Goal: Information Seeking & Learning: Learn about a topic

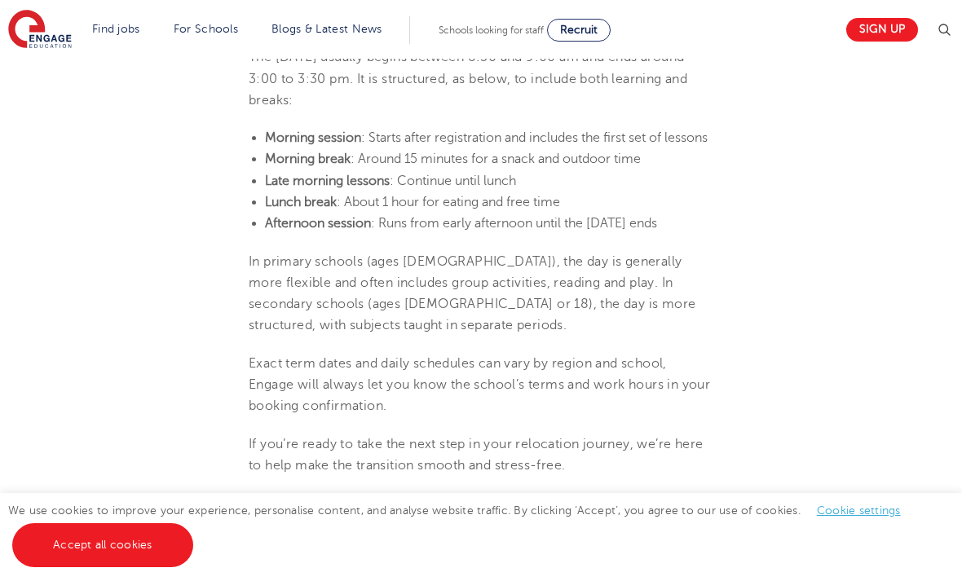
scroll to position [1321, 0]
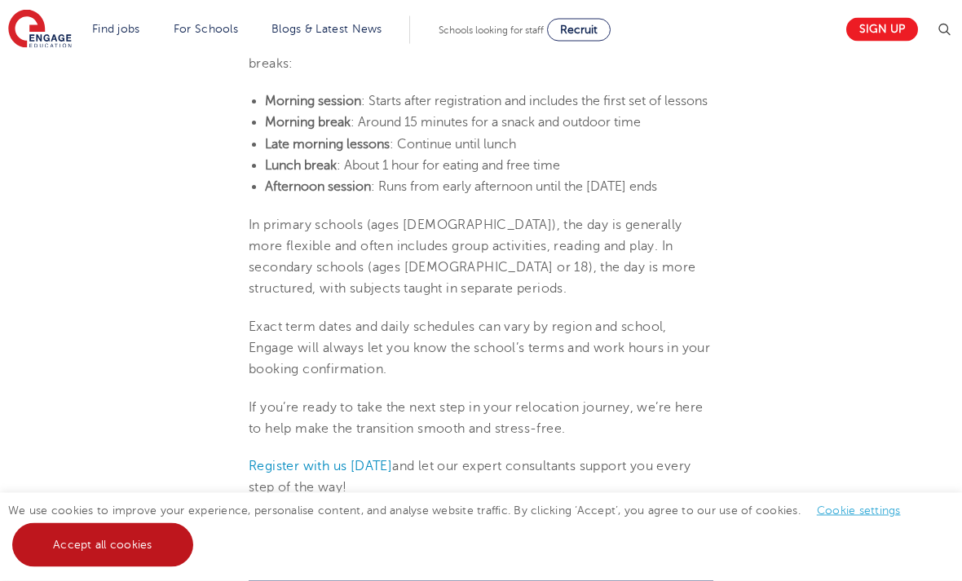
click at [165, 567] on link "Accept all cookies" at bounding box center [102, 545] width 181 height 44
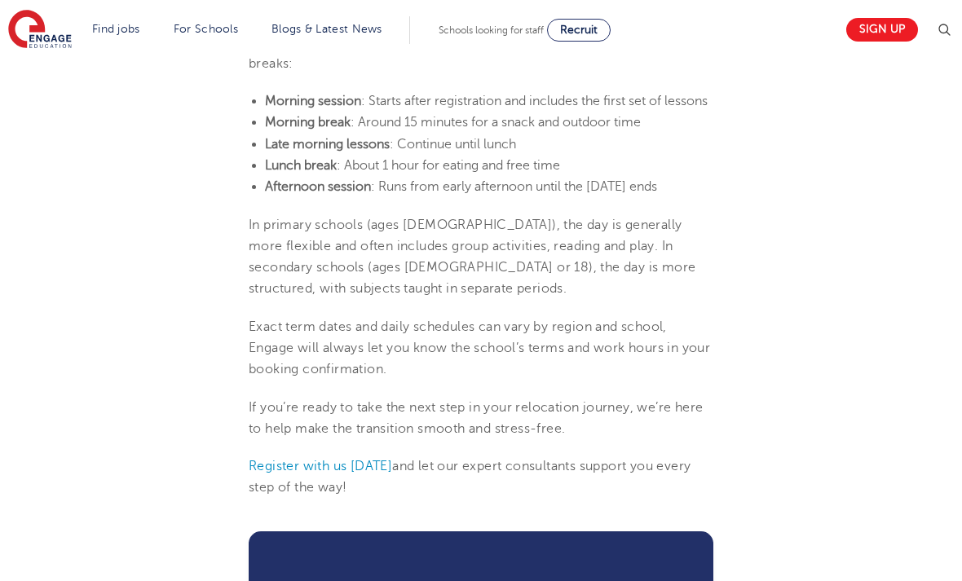
click at [808, 0] on section "Find jobs All vacancies We have one of the UK's largest database. and with hund…" at bounding box center [422, 29] width 828 height 59
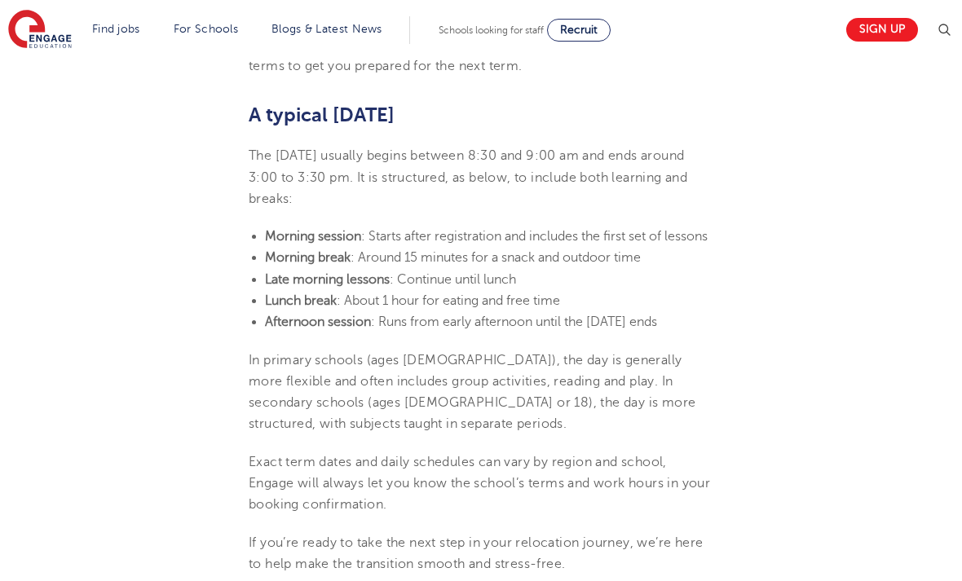
scroll to position [1189, 0]
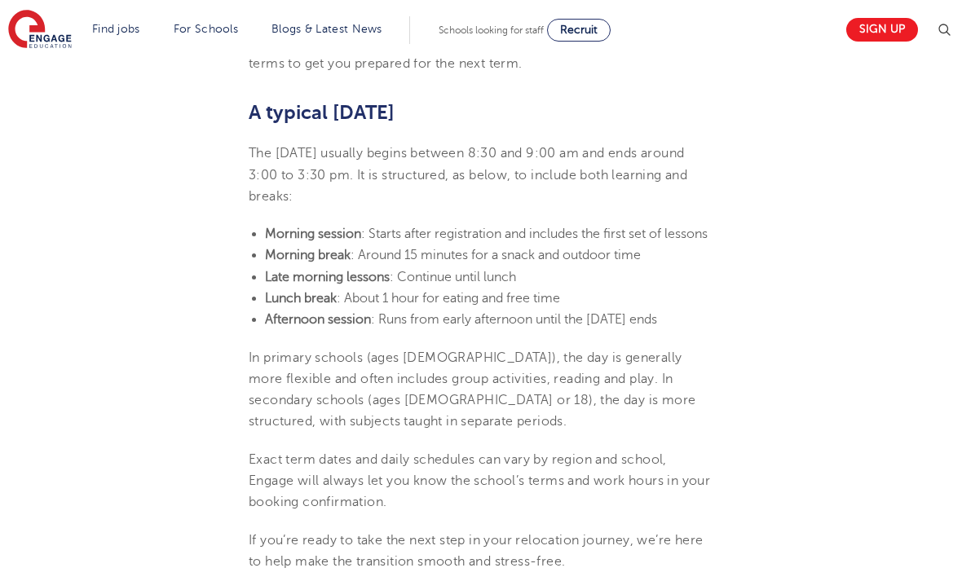
click at [870, 392] on section "[DATE] UK school holidays and school days explained If you’re considering reloc…" at bounding box center [481, 163] width 790 height 1840
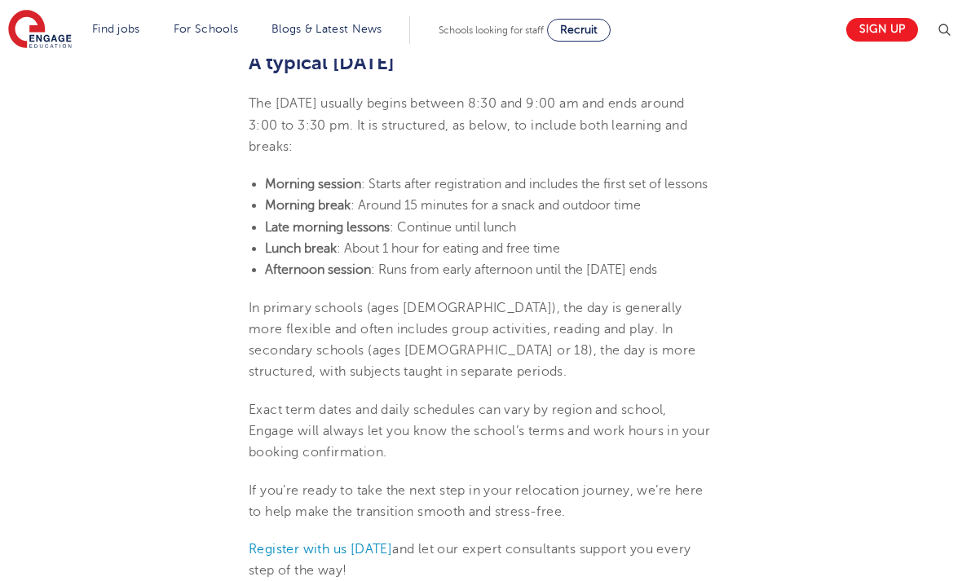
scroll to position [1241, 0]
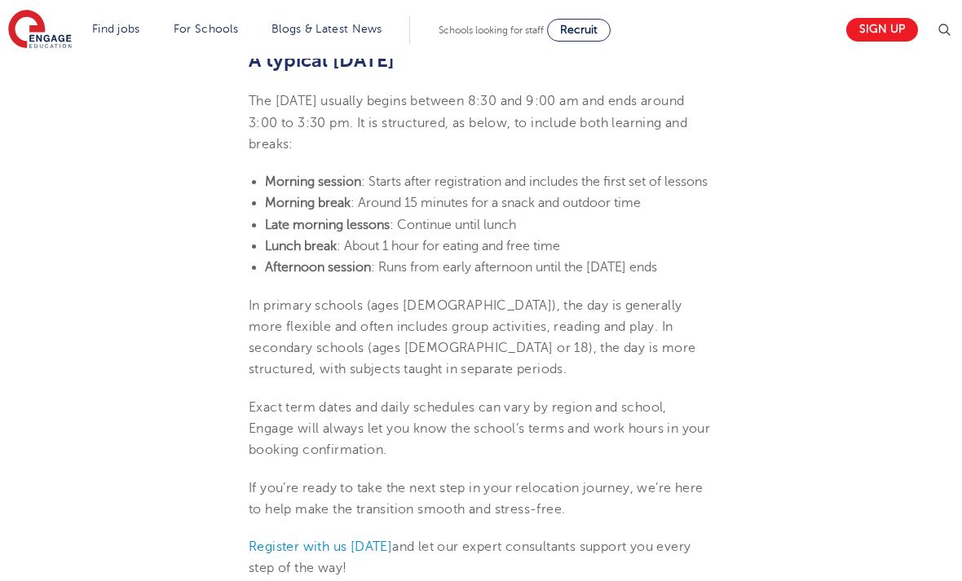
click at [888, 242] on div "[PERSON_NAME] Become a Teacher• 3 Min read [DATE] UK school holidays and school…" at bounding box center [481, 182] width 962 height 2728
click at [883, 133] on div "[PERSON_NAME] Become a Teacher• 3 Min read [DATE] UK school holidays and school…" at bounding box center [481, 182] width 962 height 2728
click at [895, 247] on div "[PERSON_NAME] Become a Teacher• 3 Min read [DATE] UK school holidays and school…" at bounding box center [481, 182] width 962 height 2728
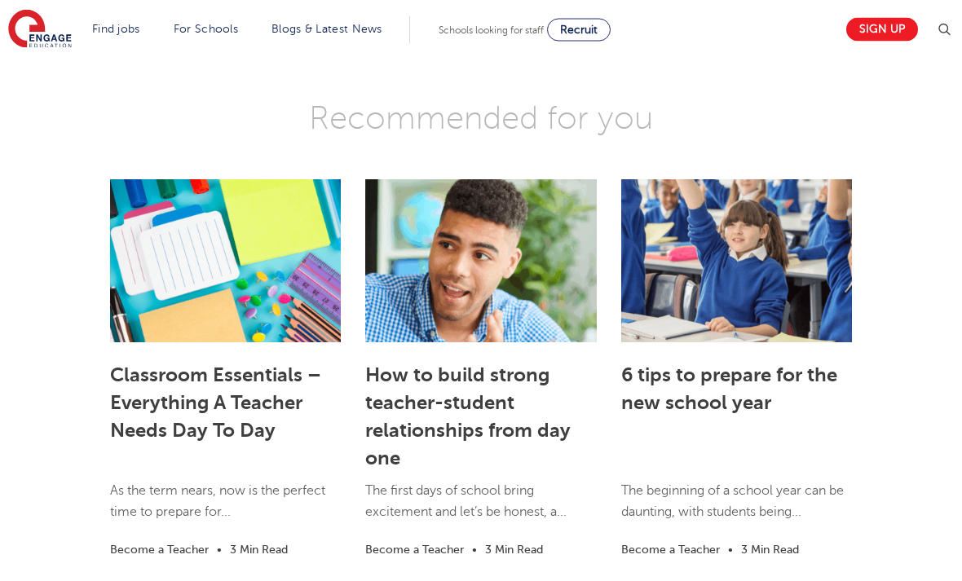
scroll to position [2207, 0]
click at [905, 304] on div "Classroom Essentials – Everything A Teacher Needs Day To Day As the term nears,…" at bounding box center [481, 375] width 962 height 408
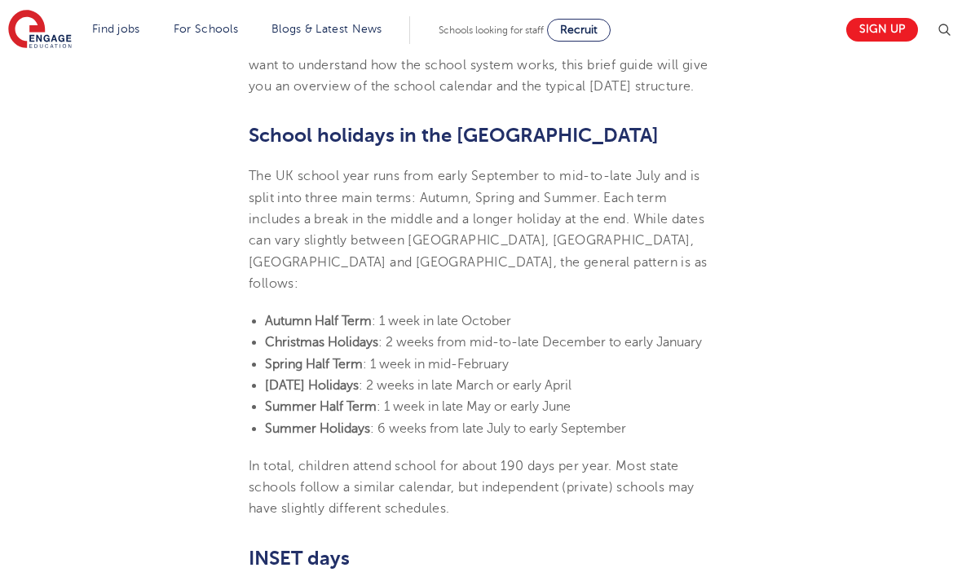
scroll to position [541, 0]
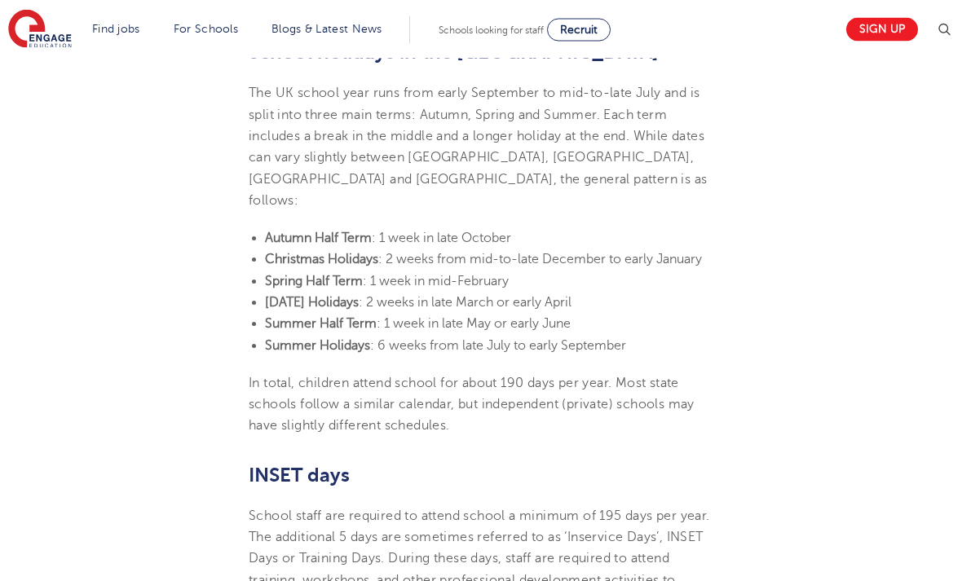
scroll to position [639, 0]
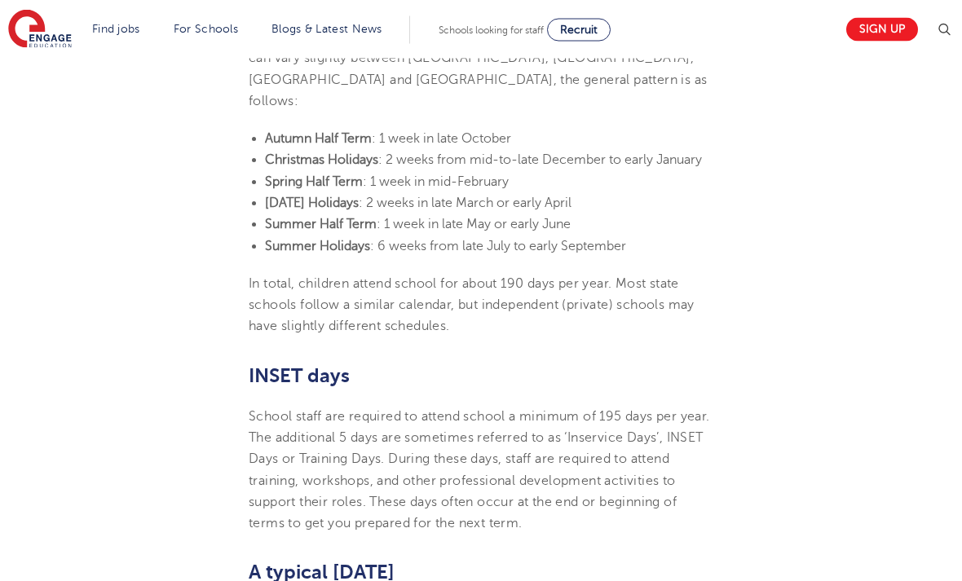
scroll to position [755, 0]
